Goal: Task Accomplishment & Management: Manage account settings

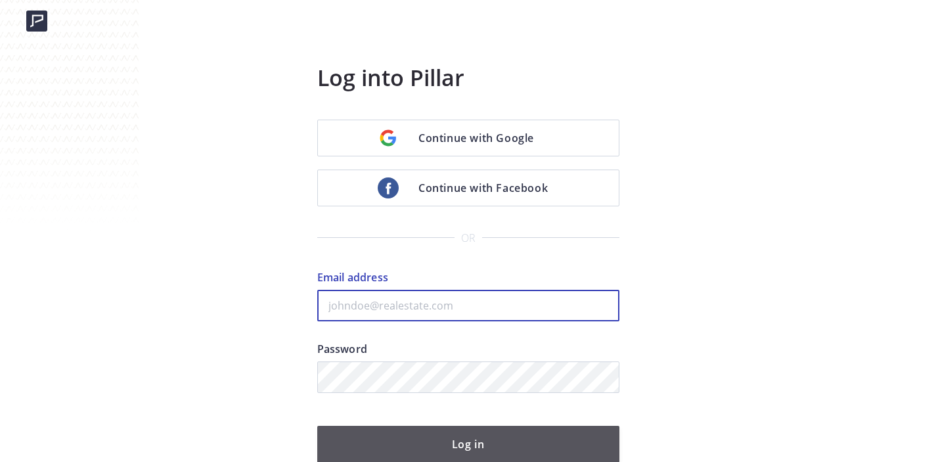
type input "[EMAIL_ADDRESS][DOMAIN_NAME]"
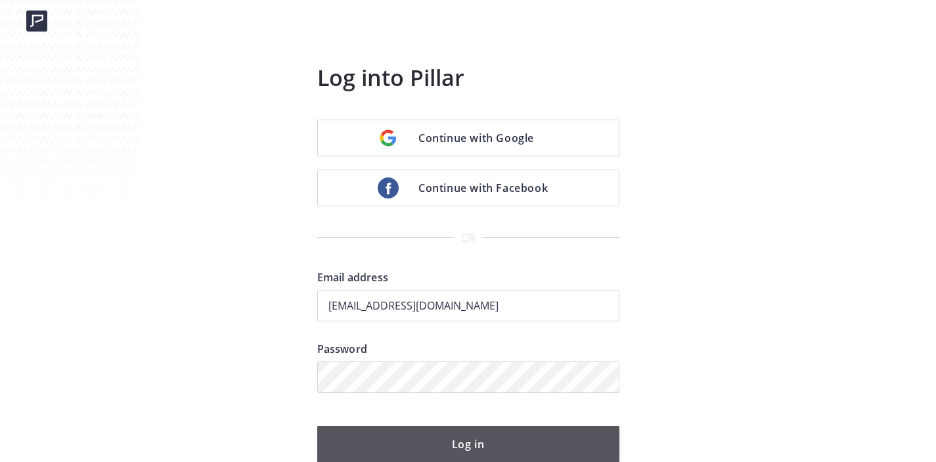
click at [460, 435] on button "Log in" at bounding box center [468, 444] width 302 height 37
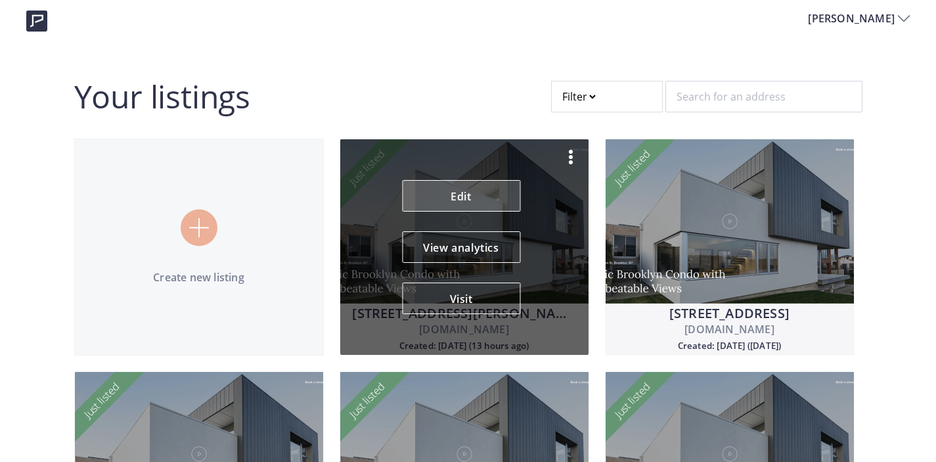
click at [465, 192] on link "Edit" at bounding box center [461, 196] width 118 height 32
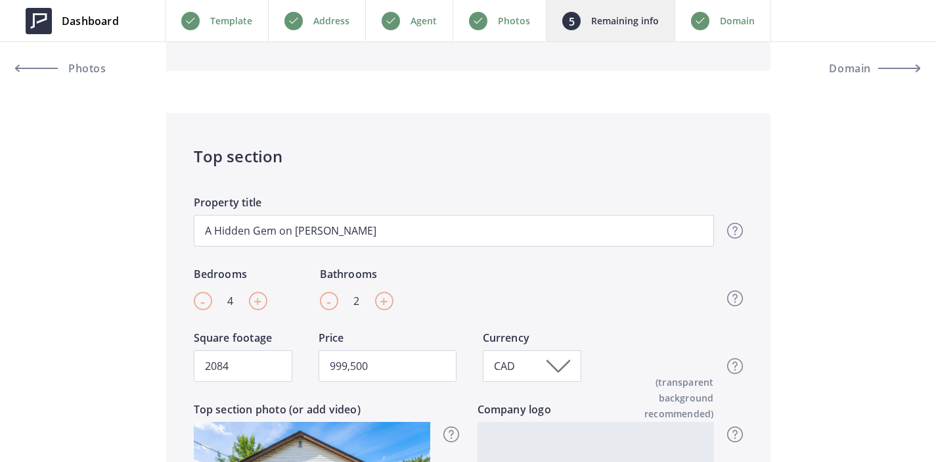
scroll to position [372, 0]
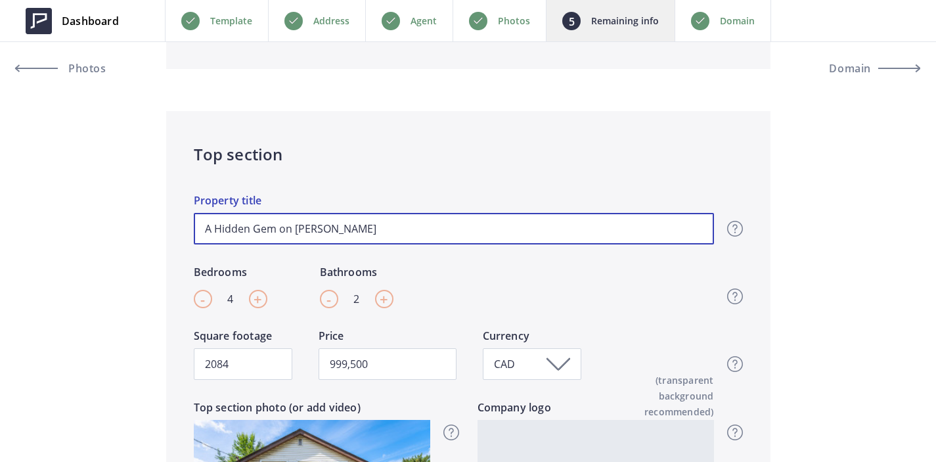
drag, startPoint x: 346, startPoint y: 228, endPoint x: 180, endPoint y: 223, distance: 166.2
click at [180, 223] on div "Top section A Hidden Gem on [PERSON_NAME] Property title Top section title It’s…" at bounding box center [468, 379] width 604 height 537
